Goal: Task Accomplishment & Management: Manage account settings

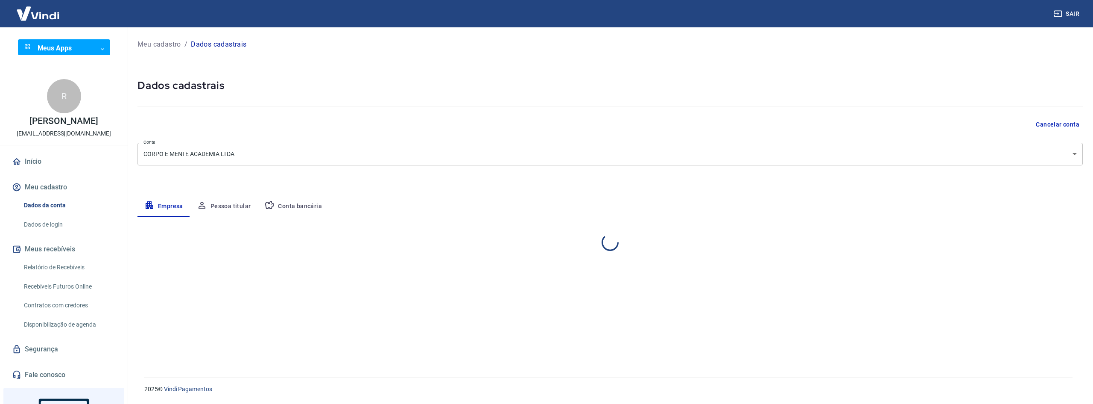
select select "SP"
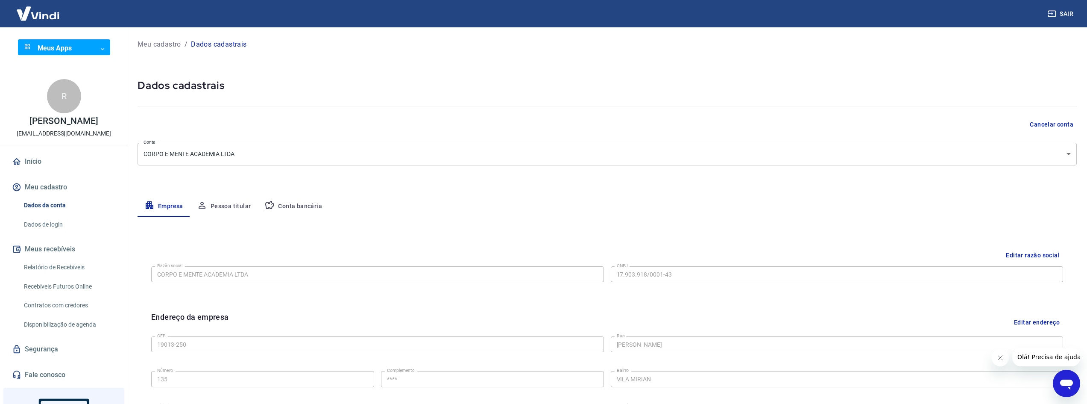
drag, startPoint x: 295, startPoint y: 201, endPoint x: 309, endPoint y: 201, distance: 14.5
click at [295, 201] on button "Conta bancária" at bounding box center [292, 206] width 71 height 20
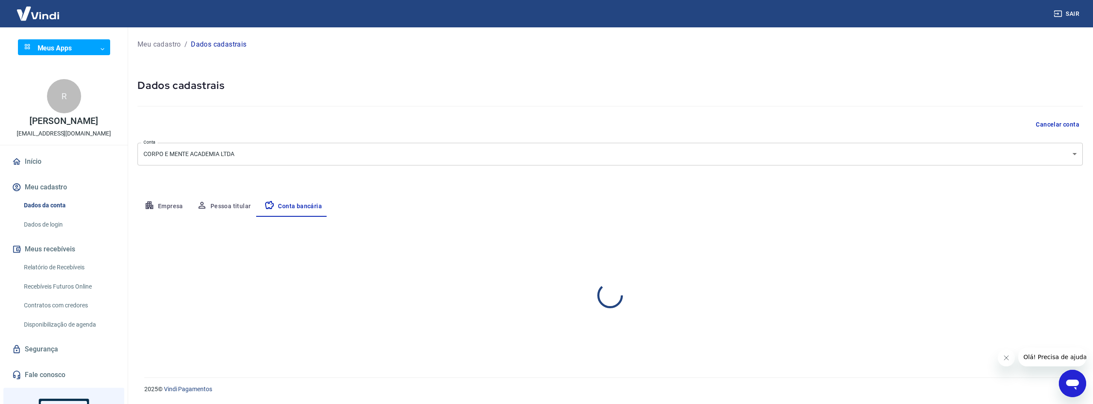
select select "1"
click at [1030, 240] on button "Editar conta bancária" at bounding box center [1047, 242] width 71 height 16
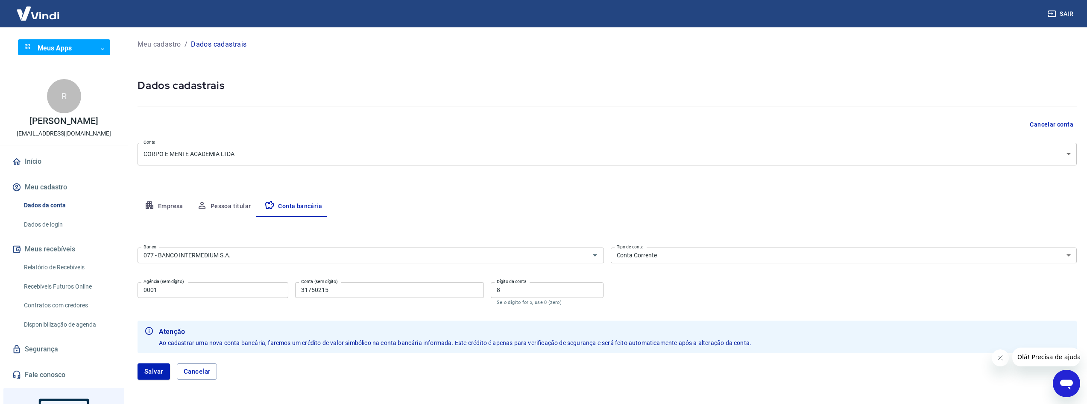
click at [242, 293] on input "0001" at bounding box center [212, 290] width 151 height 16
type input "0203"
click at [366, 288] on input "31750215" at bounding box center [389, 290] width 188 height 16
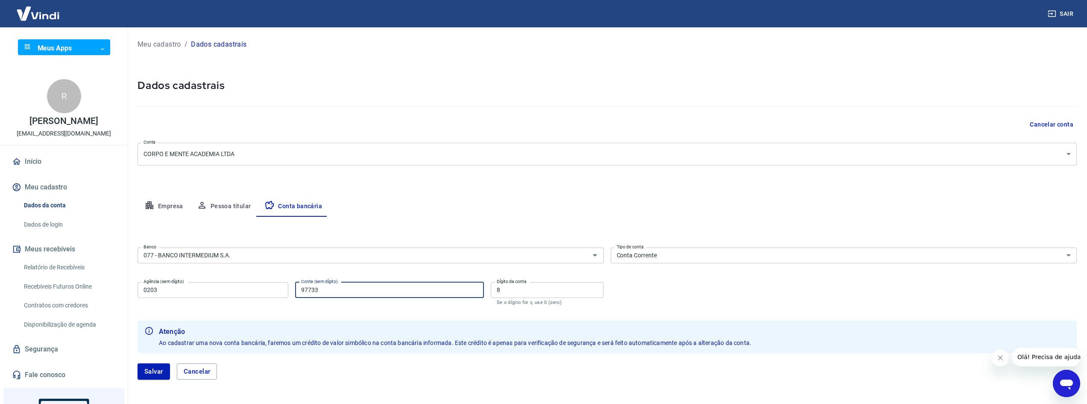
type input "97733"
click at [520, 285] on input "8" at bounding box center [547, 290] width 113 height 16
type input "5"
click at [652, 297] on div "Banco 077 - BANCO INTERMEDIUM S.A. Banco Tipo de conta Conta Corrente Conta Pou…" at bounding box center [606, 275] width 939 height 63
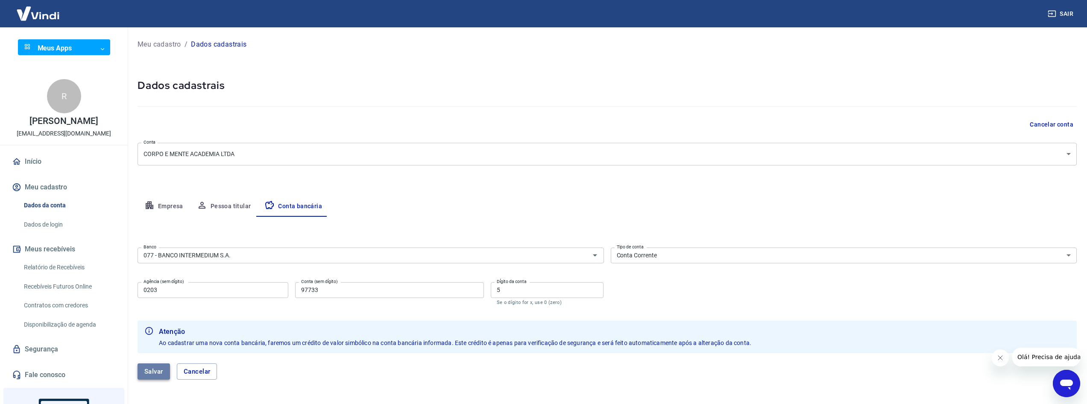
click at [147, 370] on button "Salvar" at bounding box center [153, 371] width 32 height 16
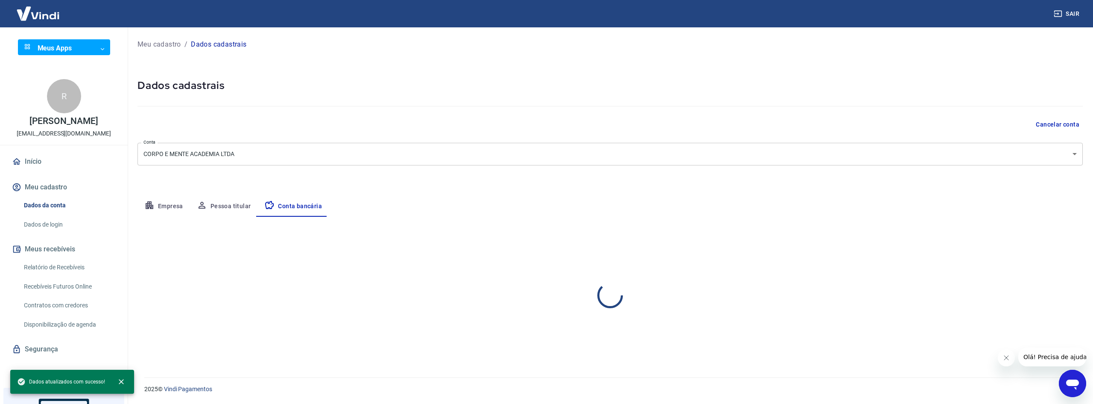
select select "1"
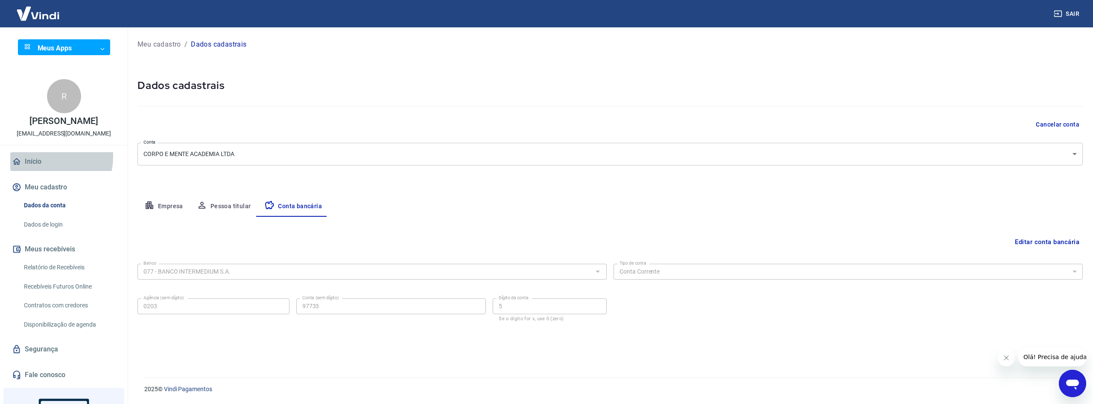
click at [40, 165] on link "Início" at bounding box center [63, 161] width 107 height 19
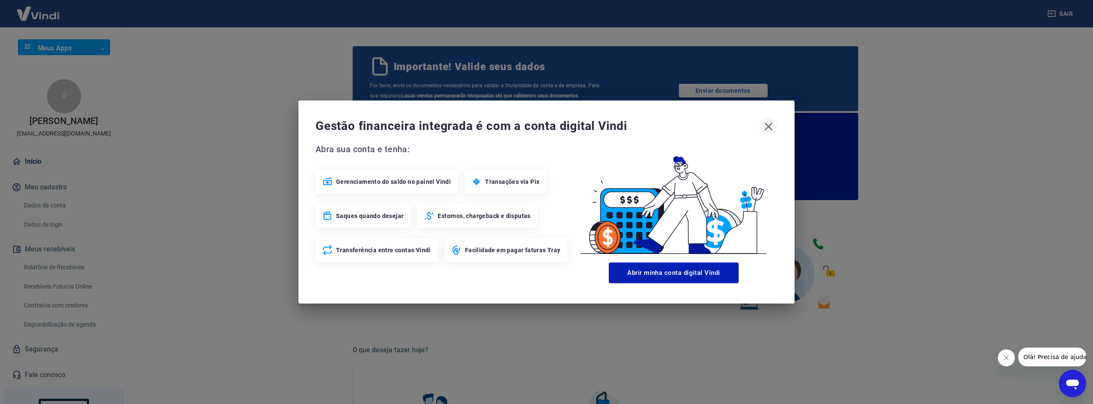
click at [770, 125] on icon "button" at bounding box center [769, 127] width 8 height 8
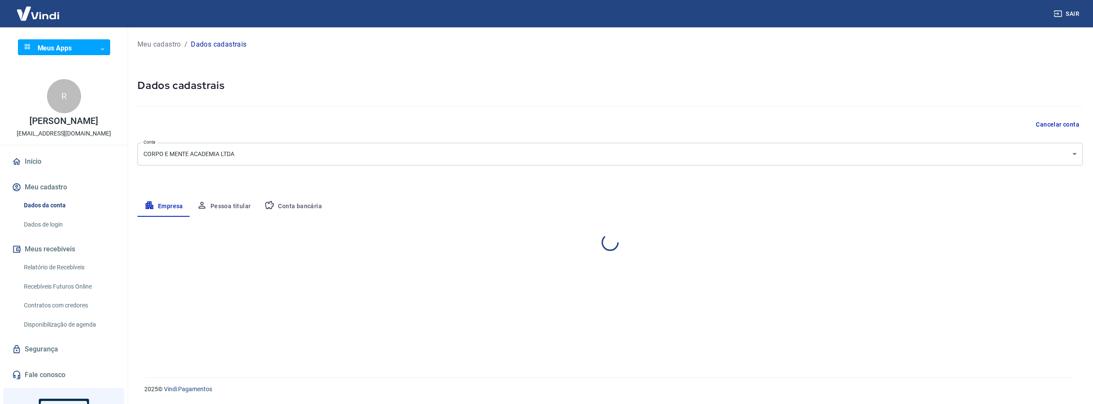
select select "SP"
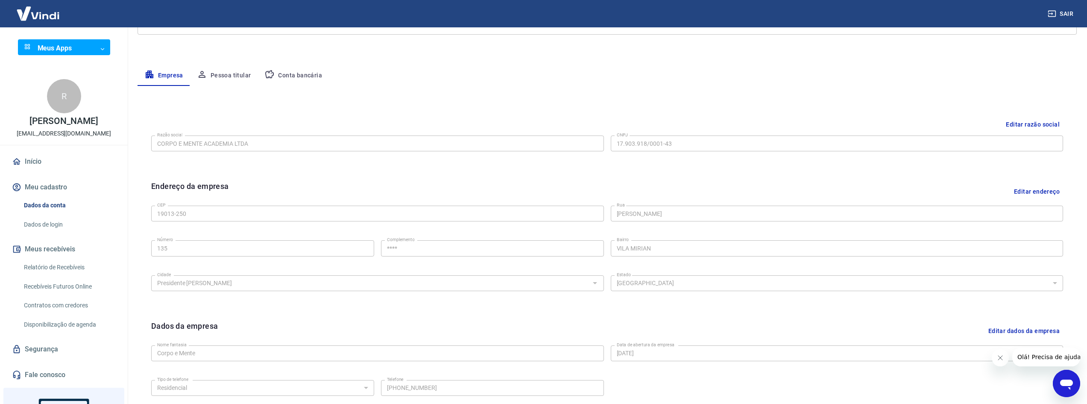
scroll to position [171, 0]
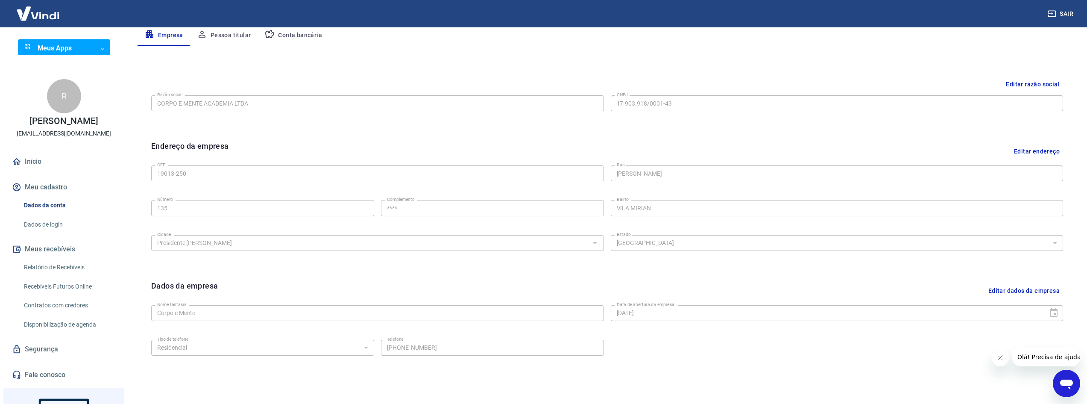
click at [305, 34] on button "Conta bancária" at bounding box center [292, 35] width 71 height 20
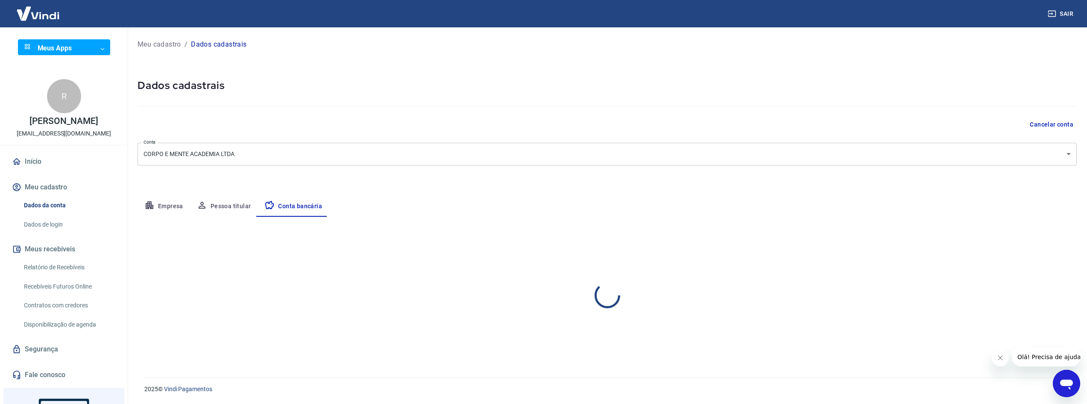
scroll to position [0, 0]
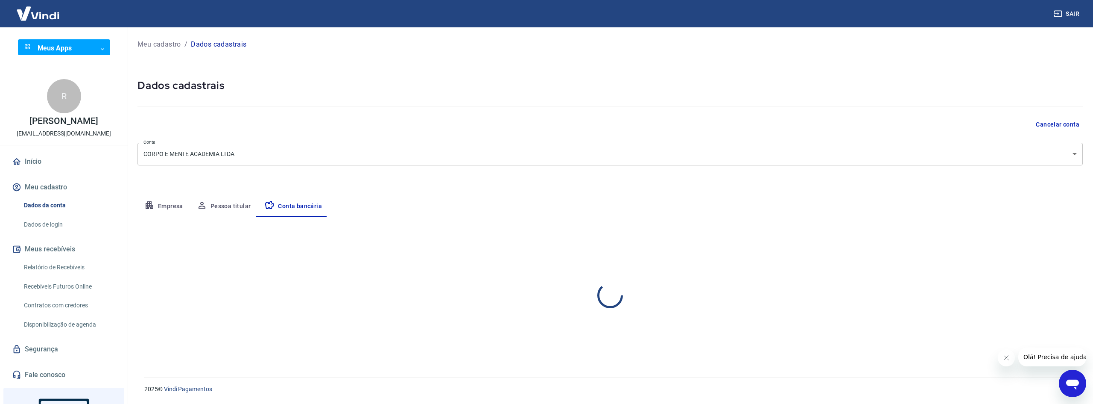
select select "1"
click at [210, 203] on button "Pessoa titular" at bounding box center [224, 206] width 68 height 20
click at [157, 202] on button "Empresa" at bounding box center [163, 206] width 53 height 20
select select "SP"
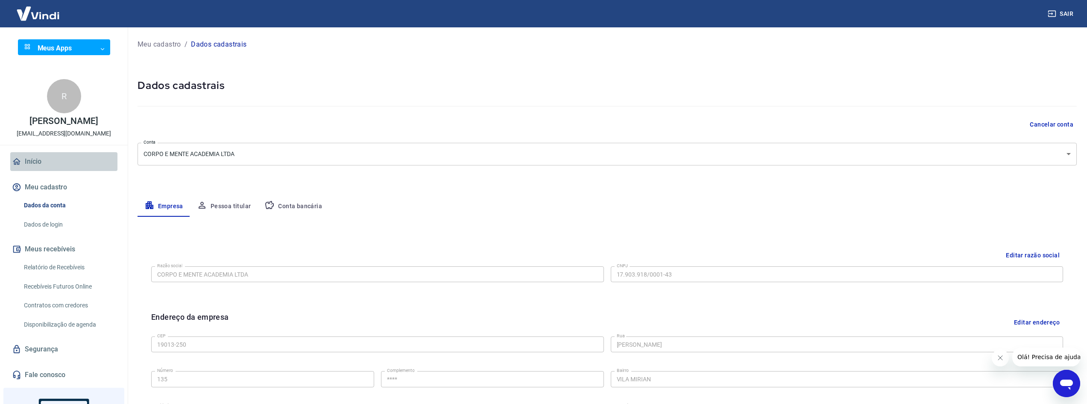
click at [64, 171] on link "Início" at bounding box center [63, 161] width 107 height 19
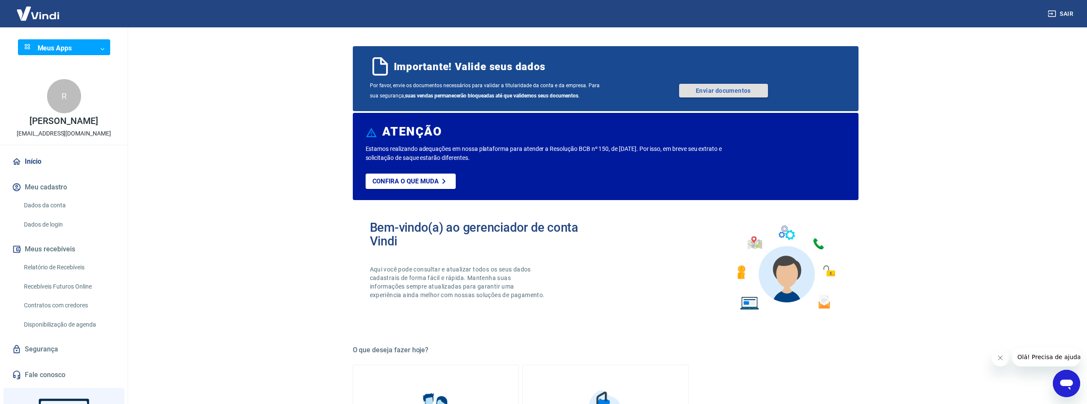
click at [747, 90] on link "Enviar documentos" at bounding box center [723, 91] width 89 height 14
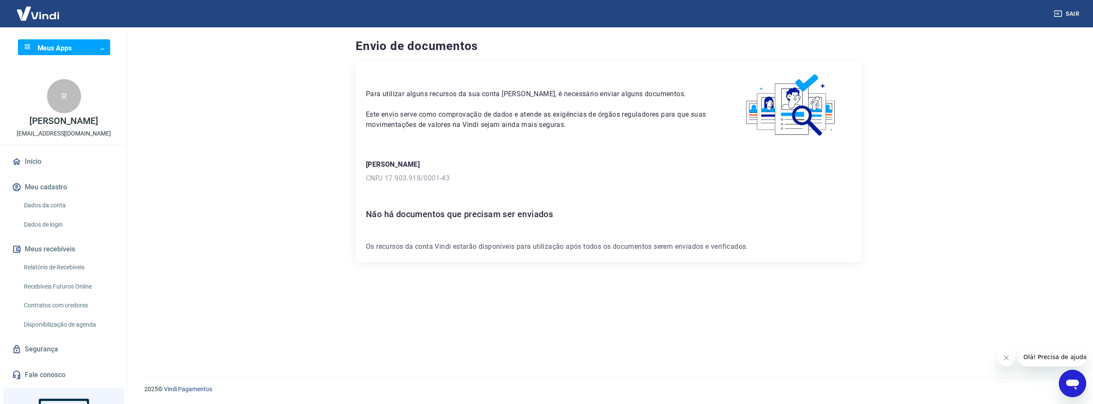
click at [404, 214] on h6 "Não há documentos que precisam ser enviados" at bounding box center [608, 214] width 485 height 14
click at [309, 222] on main "Envio de documentos Para utilizar alguns recursos da sua conta [PERSON_NAME], é…" at bounding box center [608, 215] width 969 height 376
click at [82, 214] on link "Dados da conta" at bounding box center [68, 205] width 97 height 18
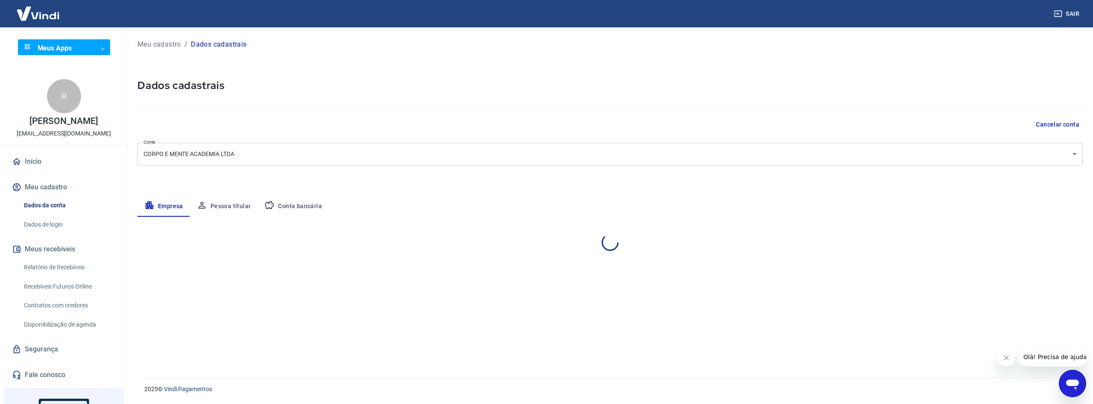
select select "SP"
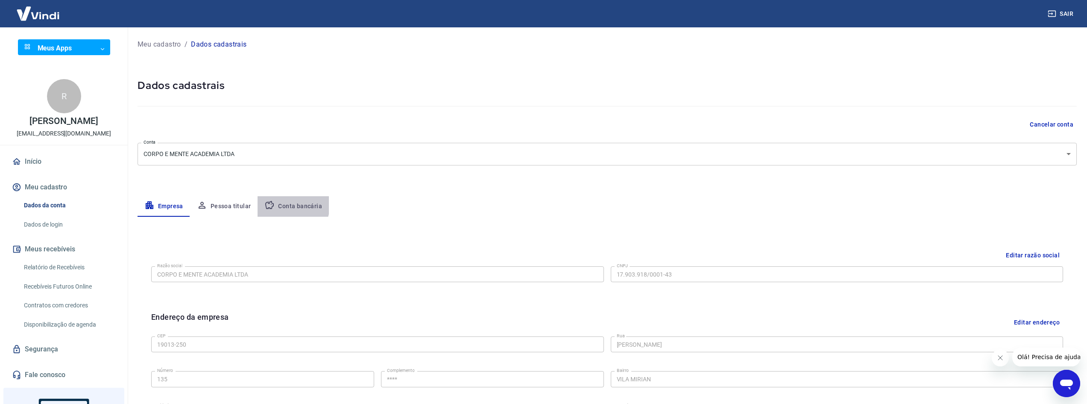
click at [282, 203] on button "Conta bancária" at bounding box center [292, 206] width 71 height 20
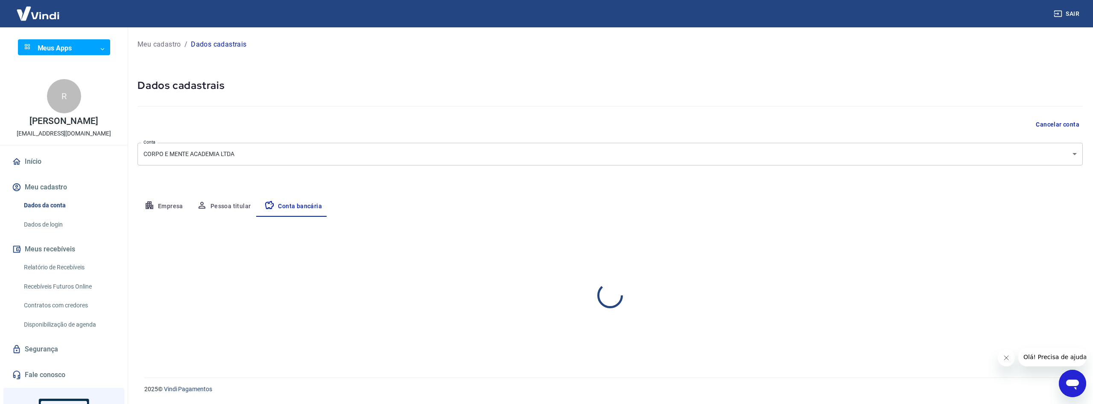
select select "1"
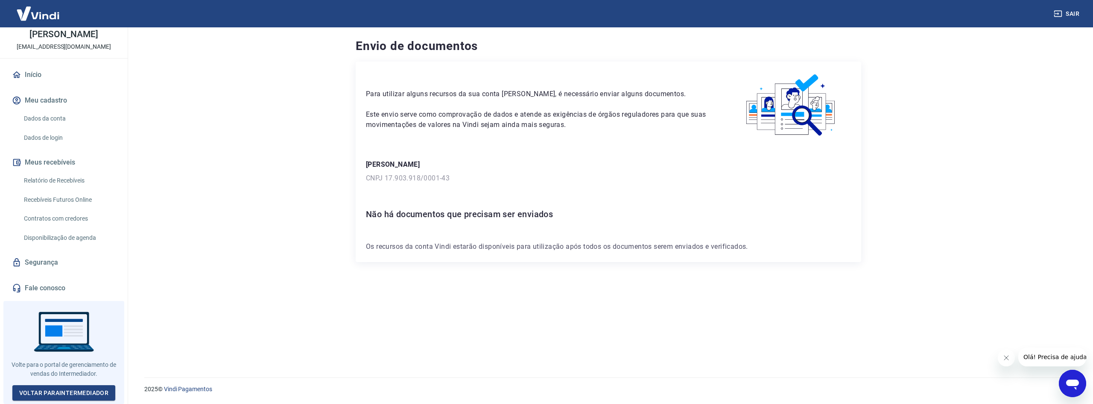
scroll to position [93, 0]
click at [81, 389] on link "Voltar para Intermediador" at bounding box center [63, 393] width 103 height 16
